Goal: Information Seeking & Learning: Learn about a topic

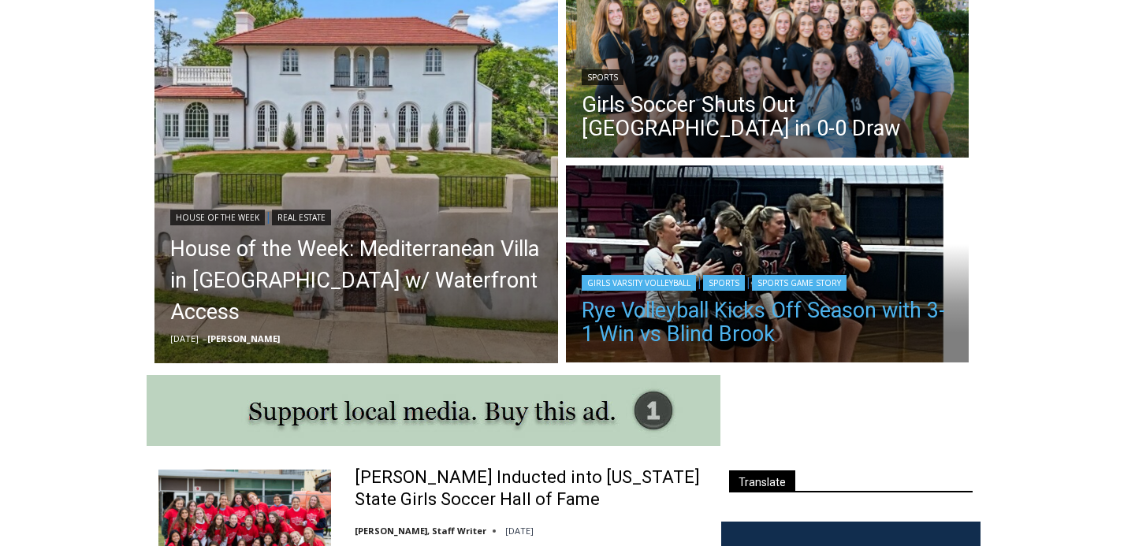
scroll to position [272, 0]
click at [819, 310] on link "Rye Volleyball Kicks Off Season with 3-1 Win vs Blind Brook" at bounding box center [768, 322] width 372 height 47
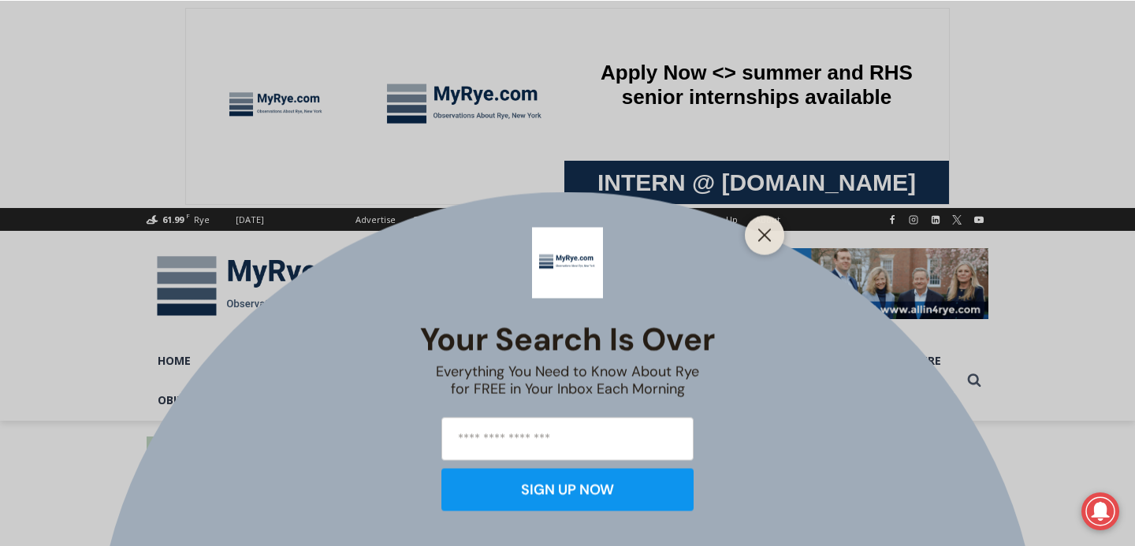
click at [777, 247] on div at bounding box center [764, 234] width 39 height 39
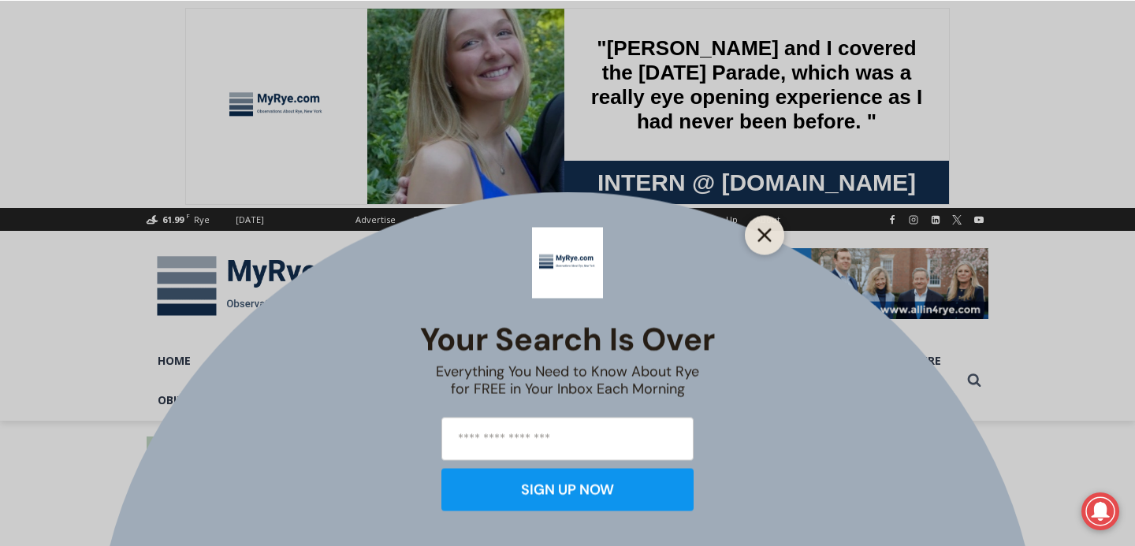
click at [764, 239] on icon "Close" at bounding box center [764, 235] width 14 height 14
